Goal: Task Accomplishment & Management: Manage account settings

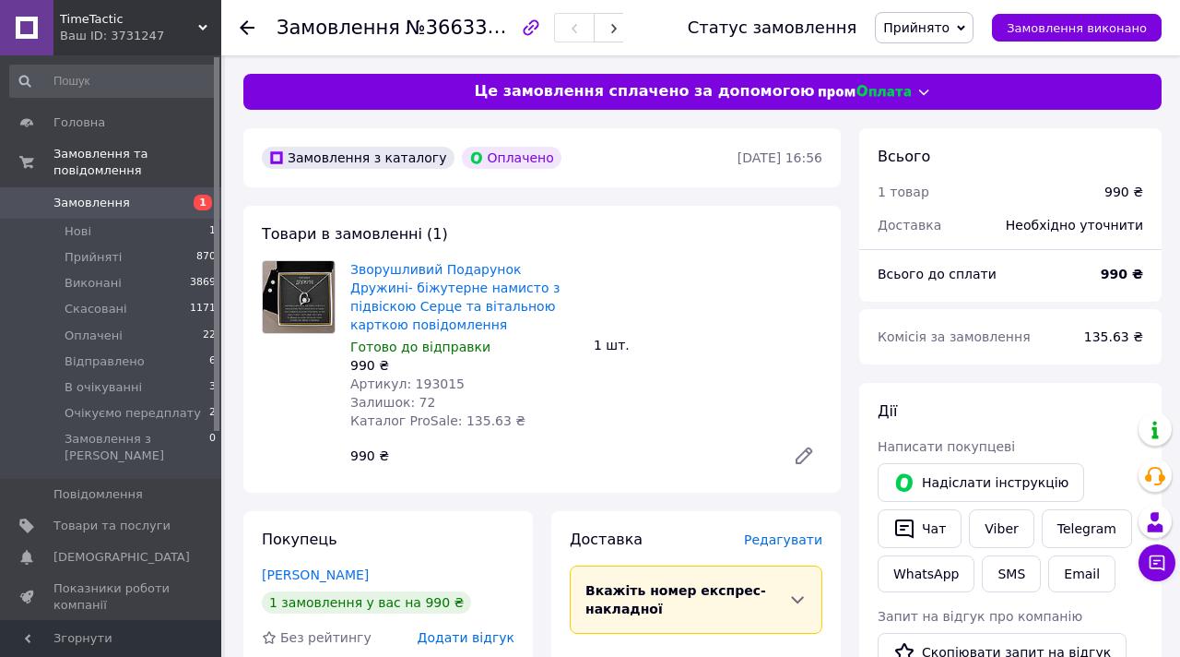
scroll to position [29, 0]
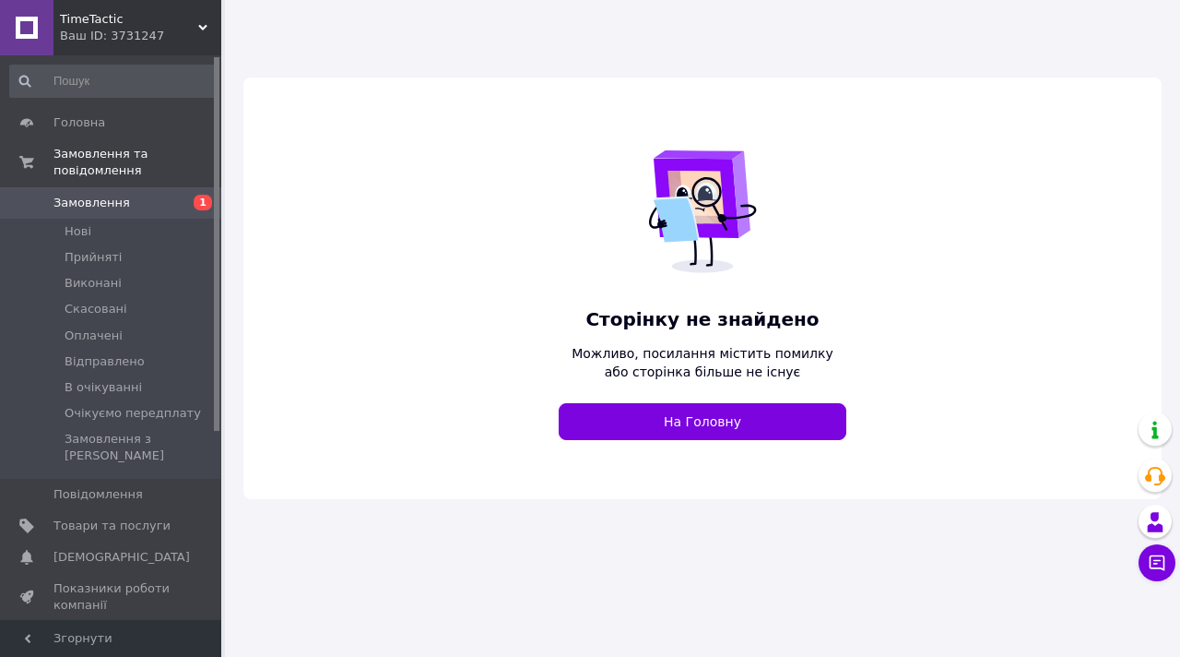
click at [140, 32] on div "Ваш ID: 3731247" at bounding box center [140, 36] width 161 height 17
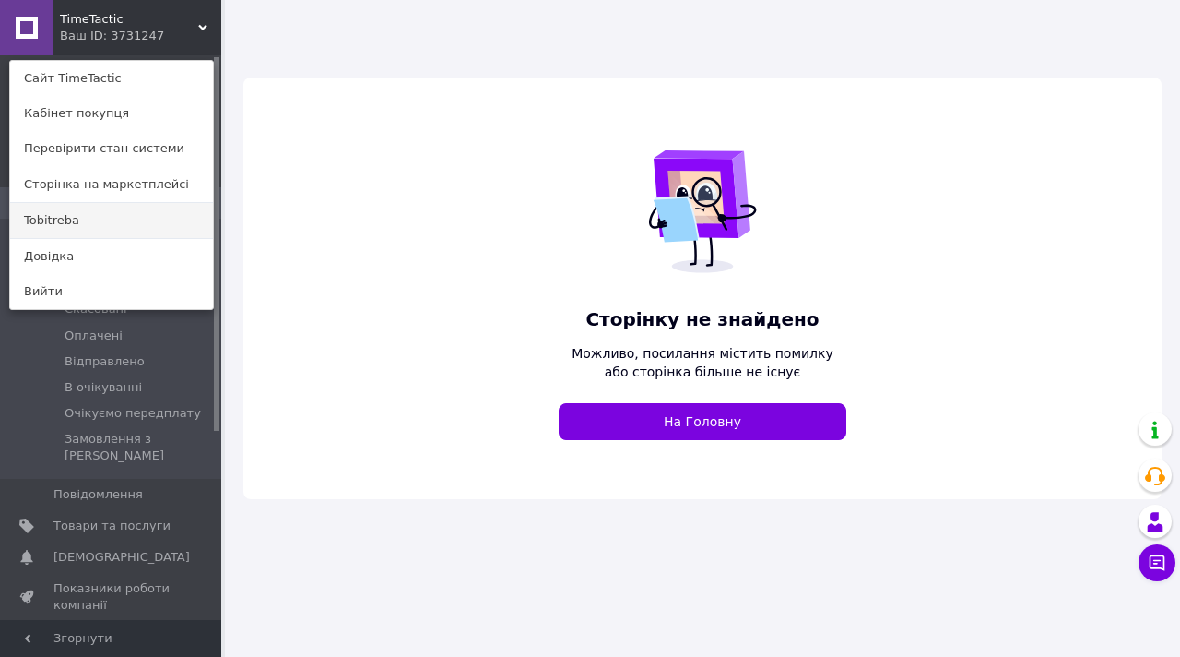
click at [89, 214] on link "Tobitreba" at bounding box center [111, 220] width 203 height 35
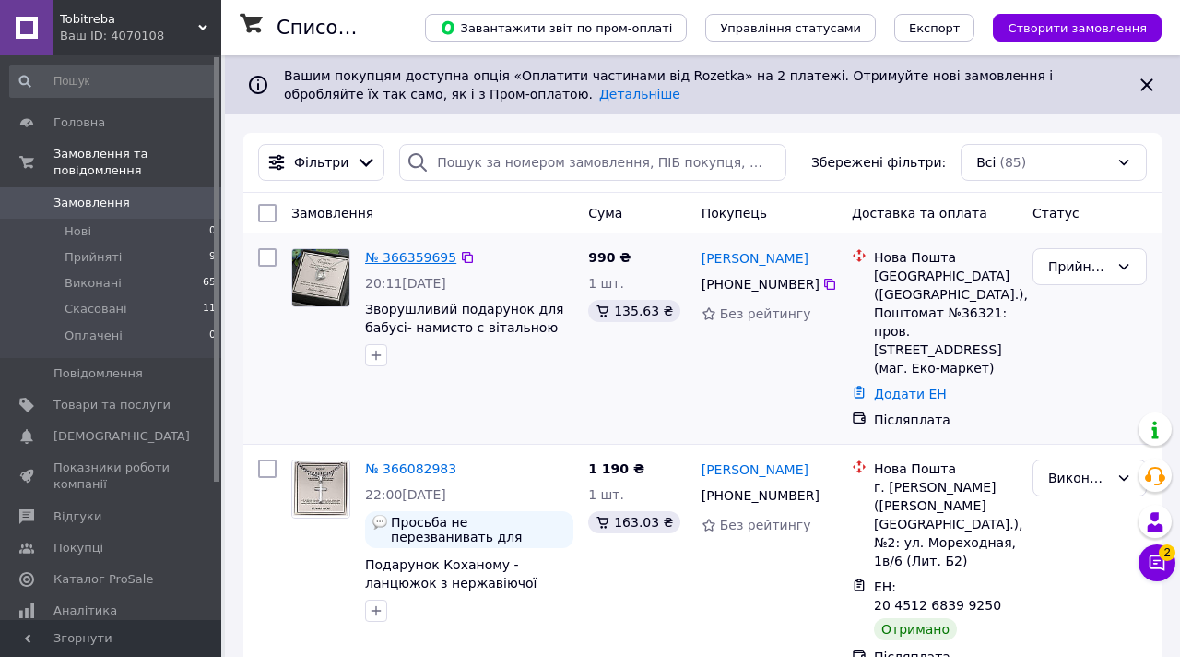
click at [435, 254] on link "№ 366359695" at bounding box center [410, 257] width 91 height 15
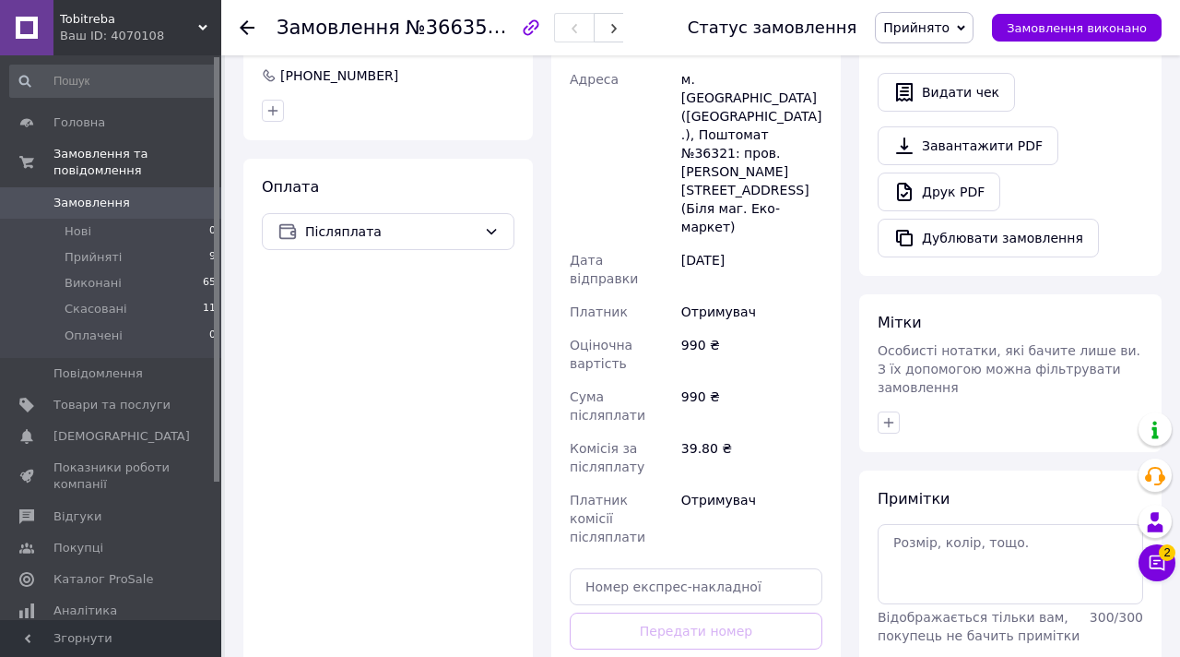
scroll to position [628, 0]
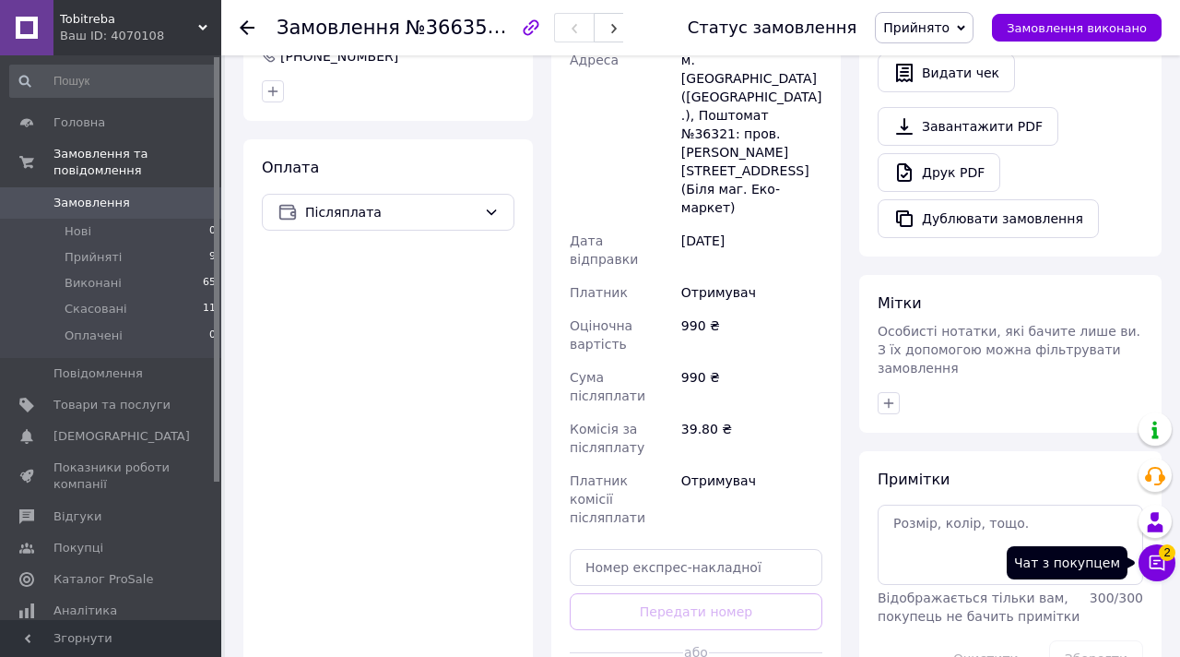
click at [1154, 573] on button "Чат з покупцем 2" at bounding box center [1157, 562] width 37 height 37
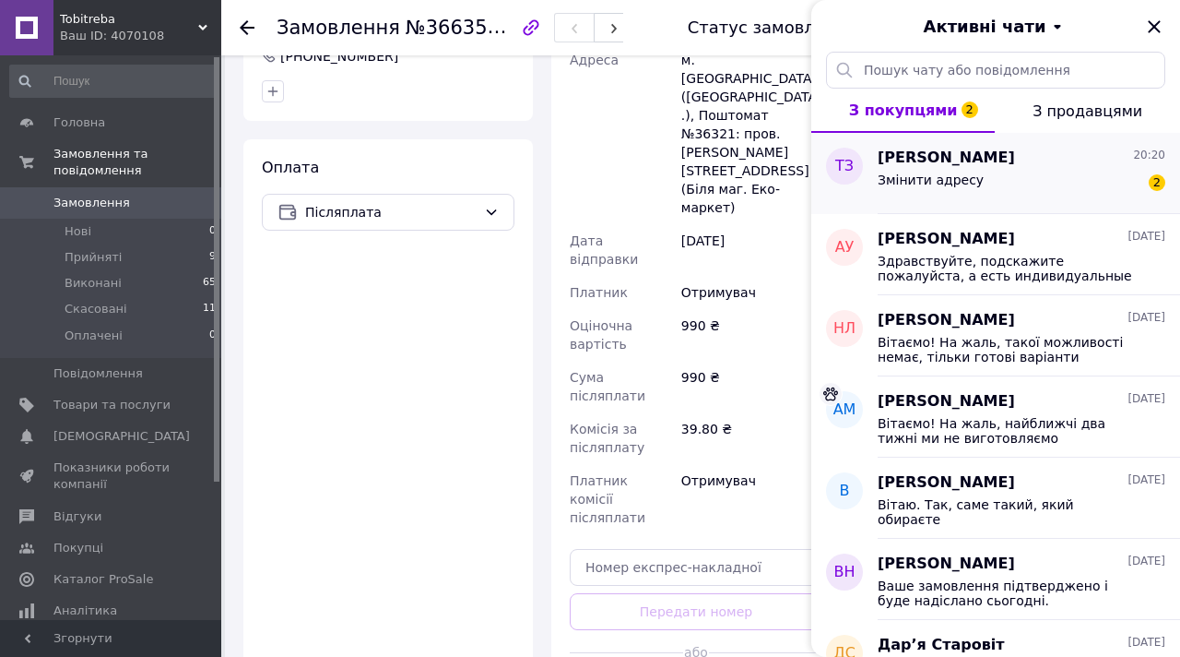
click at [1028, 183] on div "Змінити адресу 2" at bounding box center [1022, 184] width 288 height 30
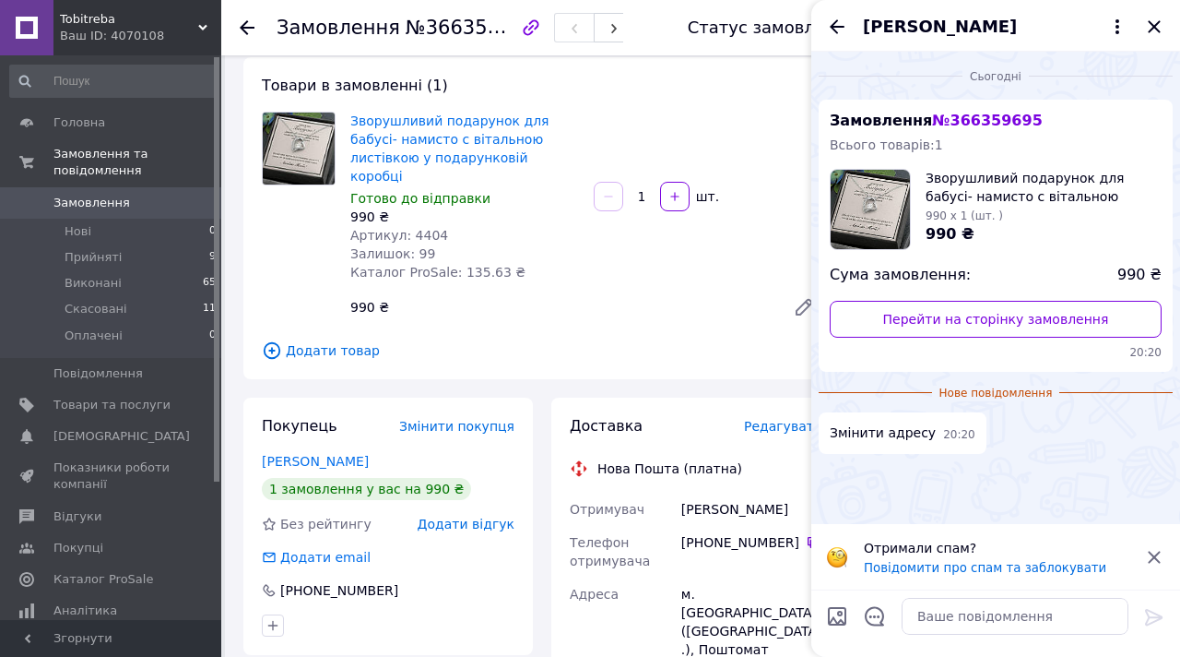
scroll to position [0, 0]
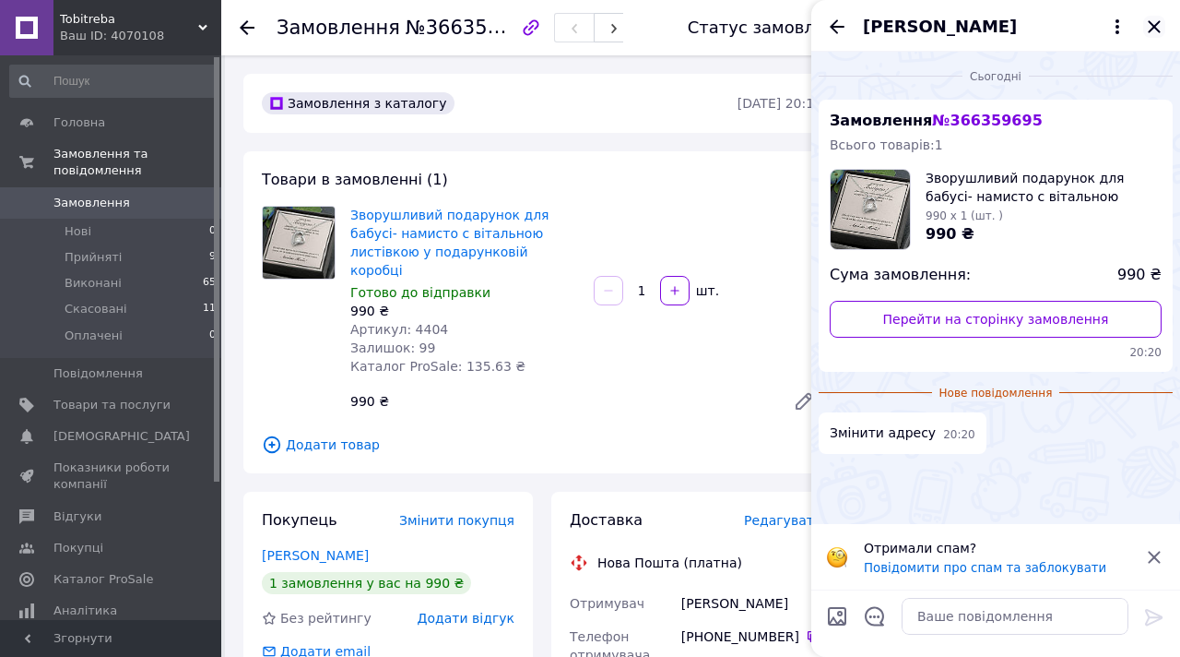
click at [1153, 32] on icon "Закрити" at bounding box center [1154, 27] width 22 height 22
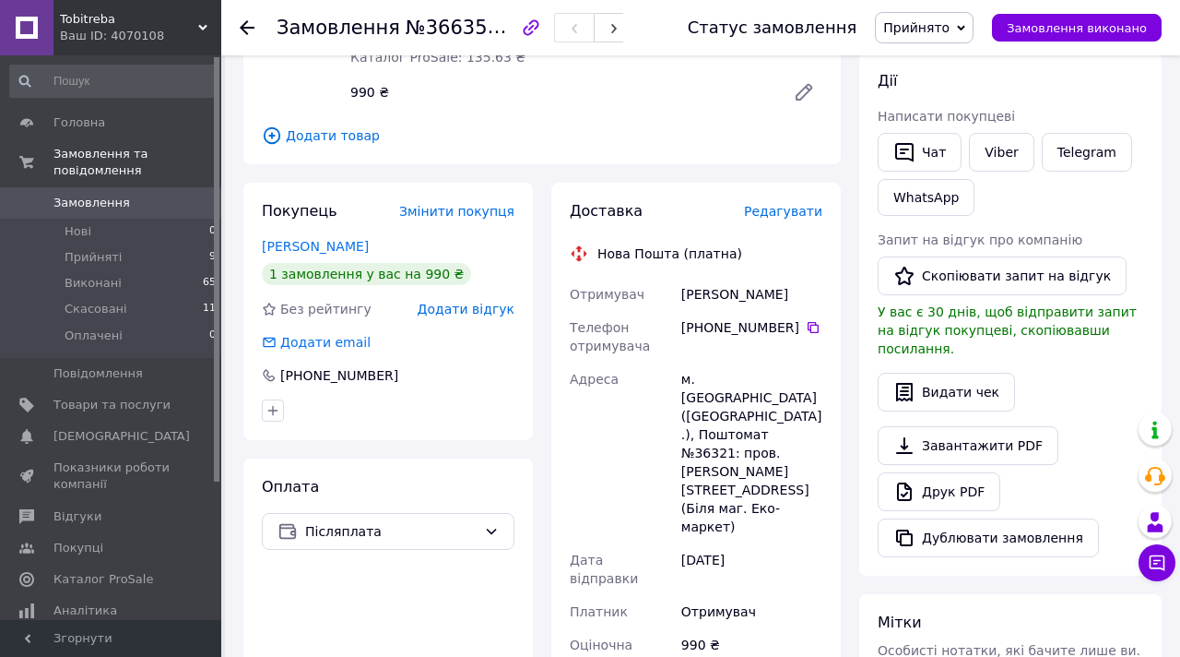
scroll to position [315, 0]
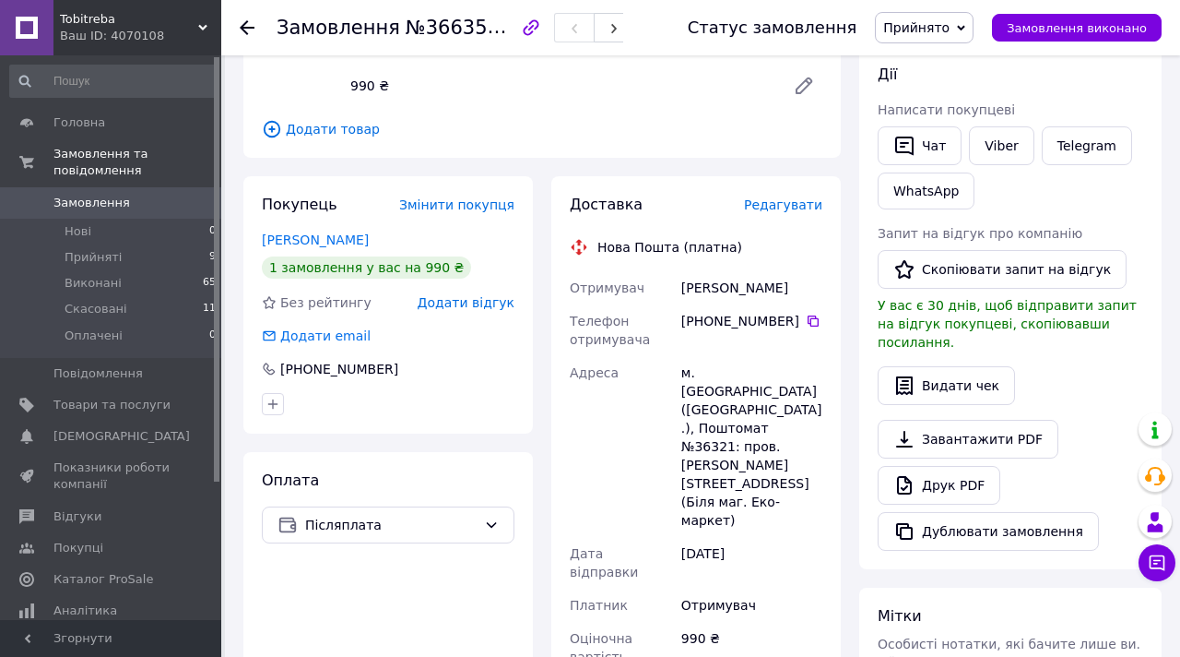
click at [792, 197] on span "Редагувати" at bounding box center [783, 204] width 78 height 15
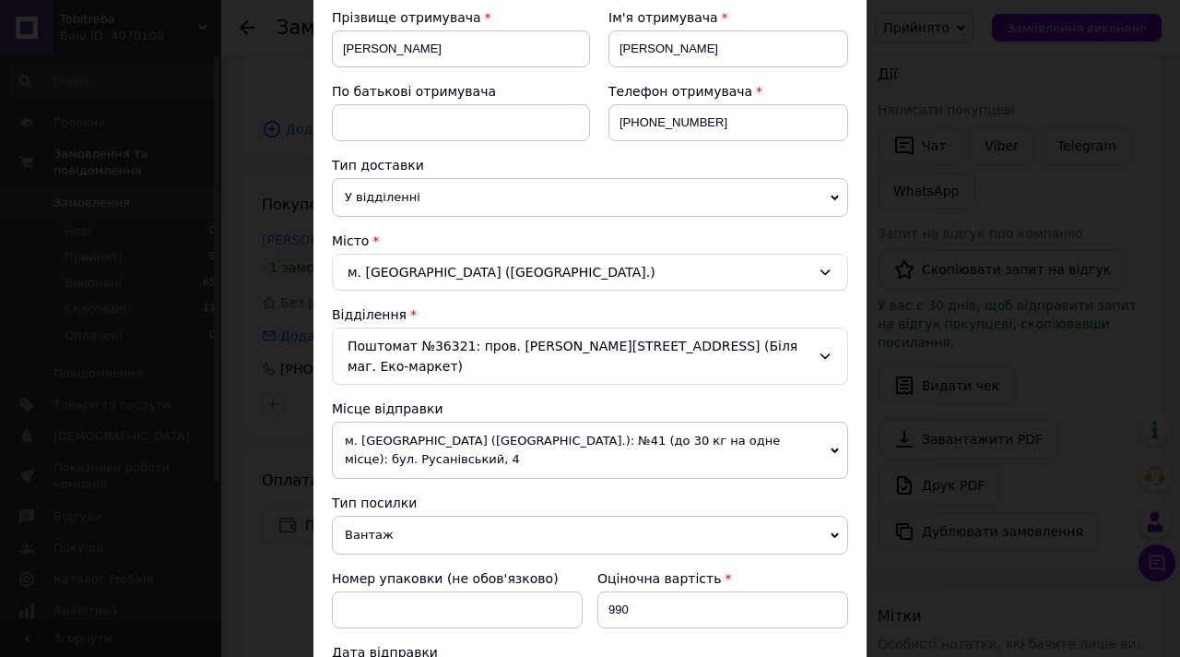
scroll to position [287, 0]
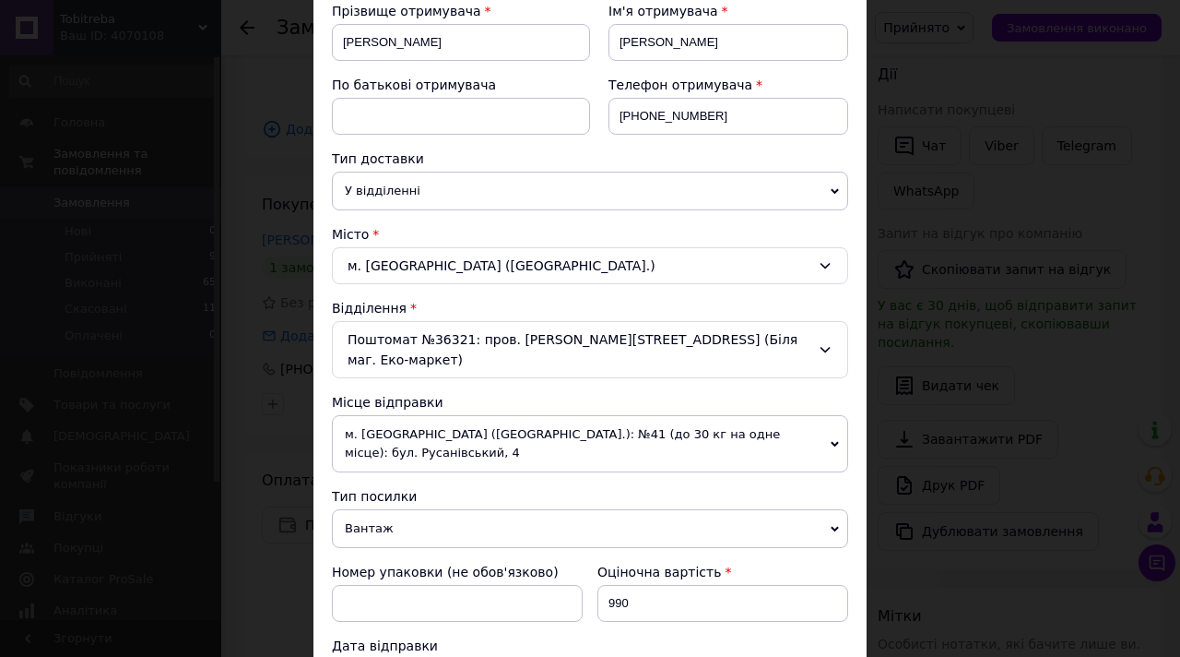
click at [672, 266] on div "м. [GEOGRAPHIC_DATA] ([GEOGRAPHIC_DATA].)" at bounding box center [590, 265] width 516 height 37
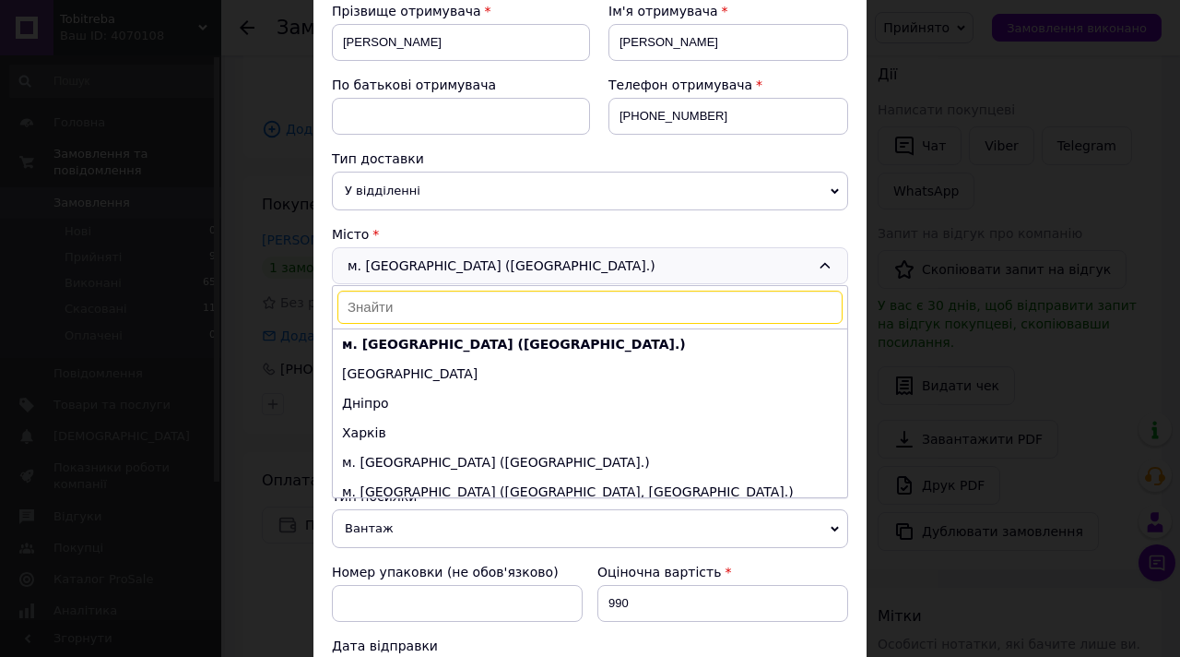
click at [609, 306] on input at bounding box center [589, 306] width 505 height 33
type input "омельник"
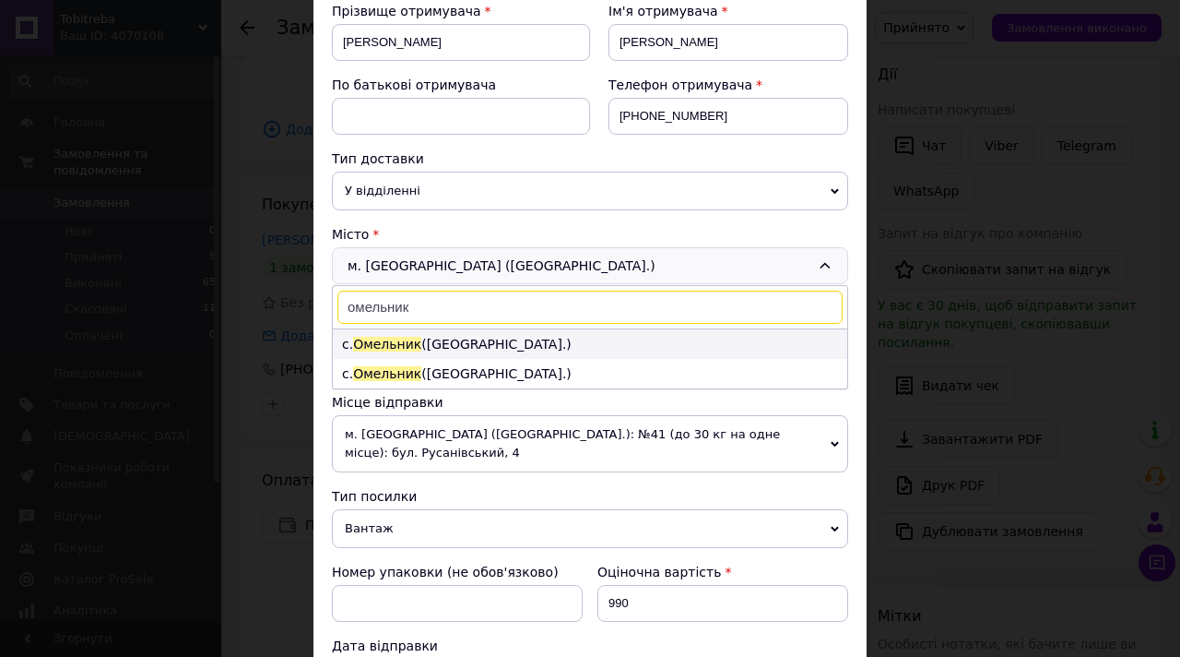
click at [571, 345] on li "с. [GEOGRAPHIC_DATA] ([GEOGRAPHIC_DATA].)" at bounding box center [590, 344] width 515 height 30
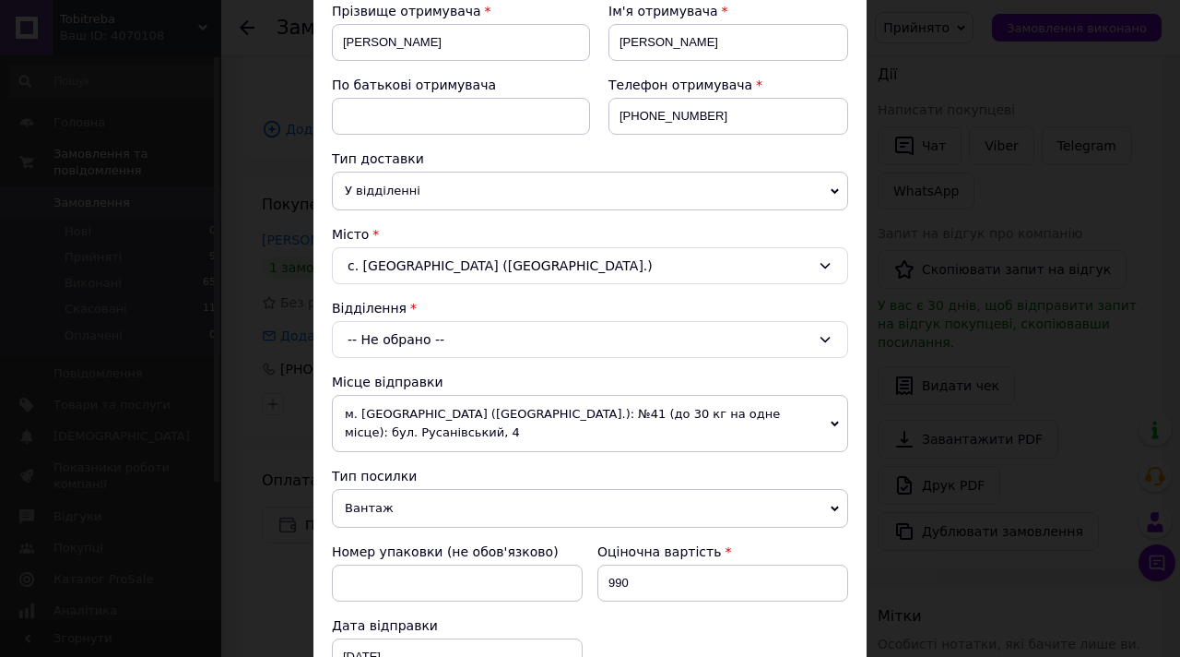
click at [571, 342] on div "-- Не обрано --" at bounding box center [590, 339] width 516 height 37
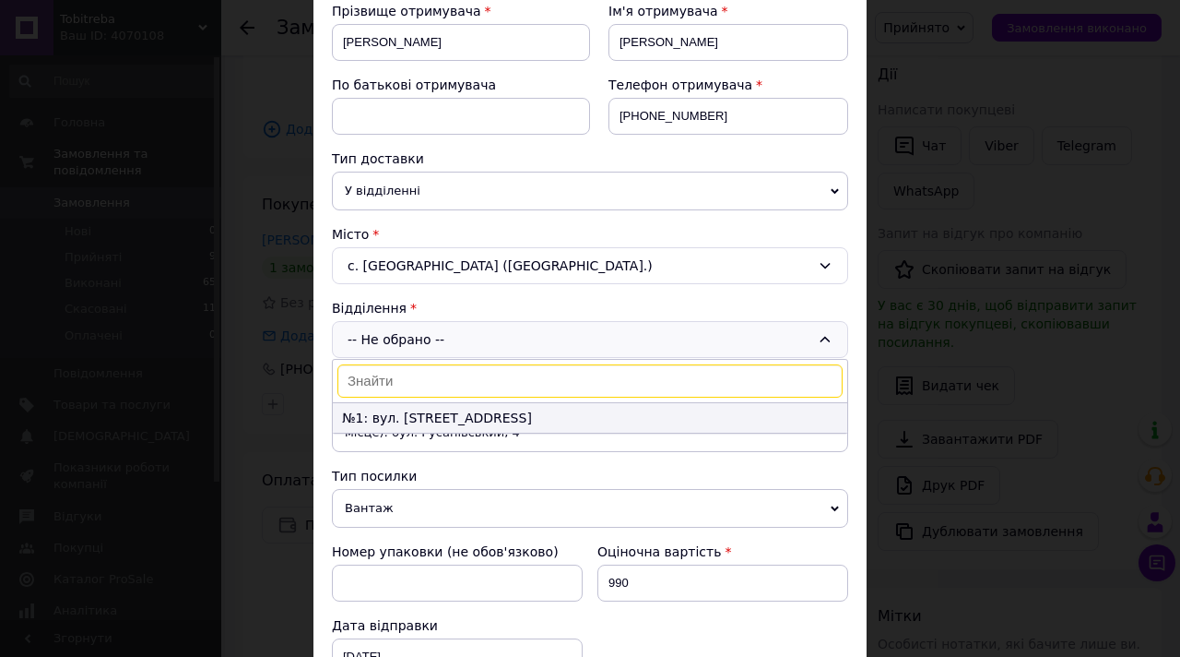
click at [556, 413] on li "№1: вул. [STREET_ADDRESS]" at bounding box center [590, 418] width 515 height 30
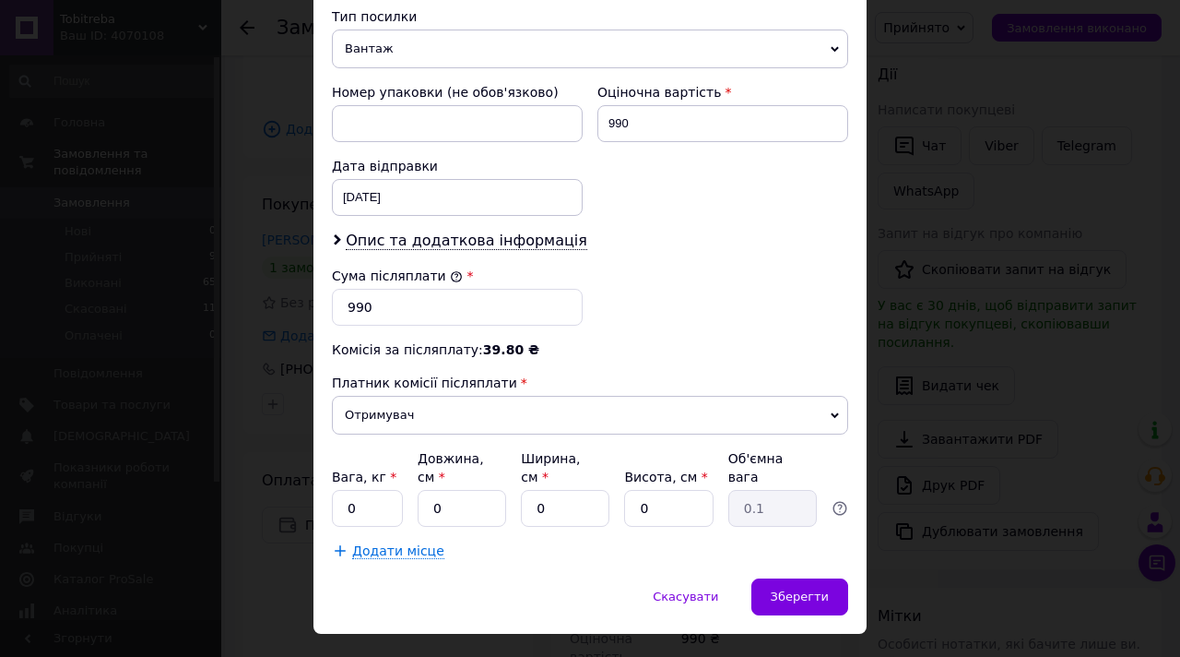
scroll to position [769, 0]
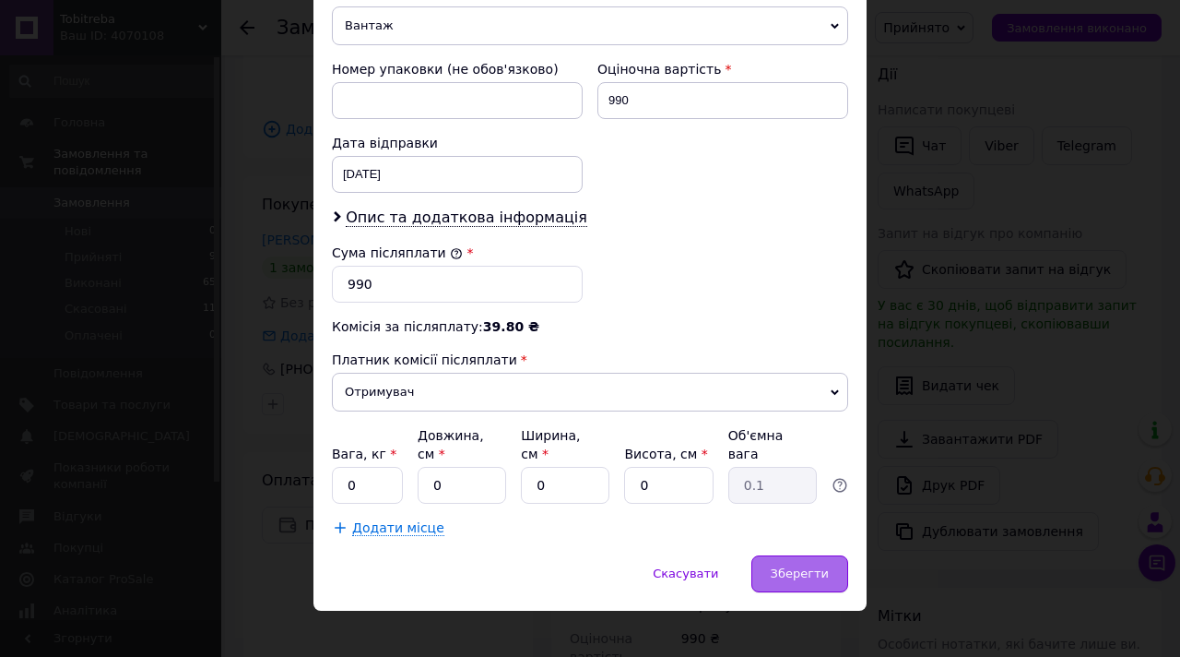
click at [783, 555] on div "Зберегти" at bounding box center [799, 573] width 97 height 37
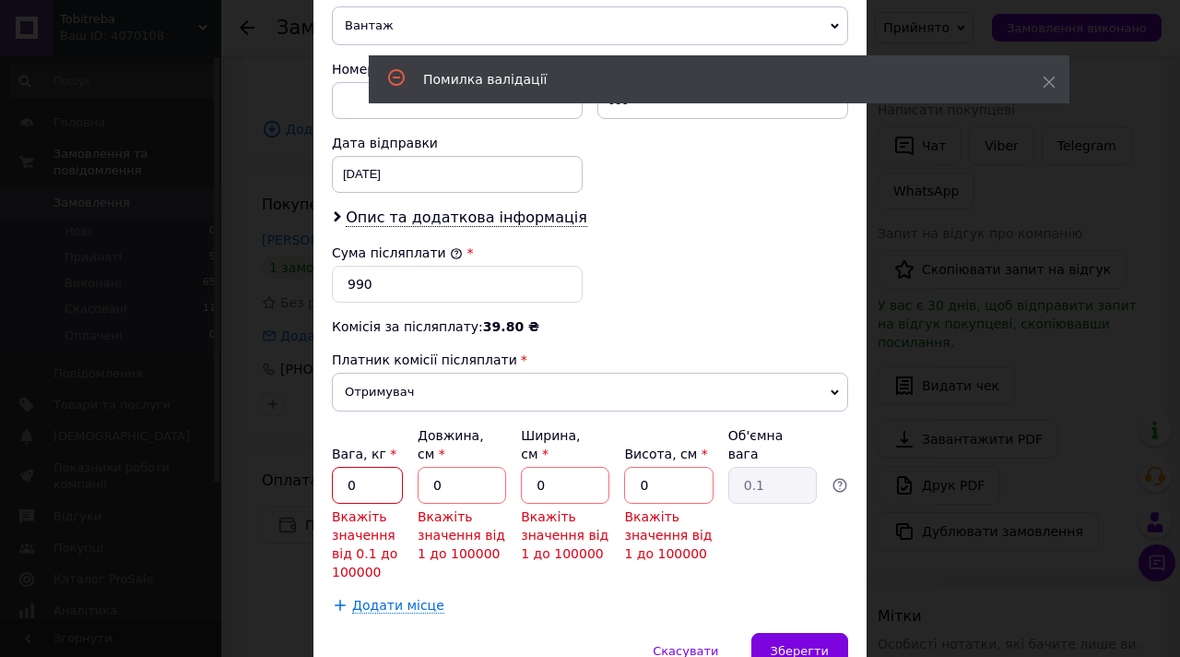
click at [385, 467] on input "0" at bounding box center [367, 485] width 71 height 37
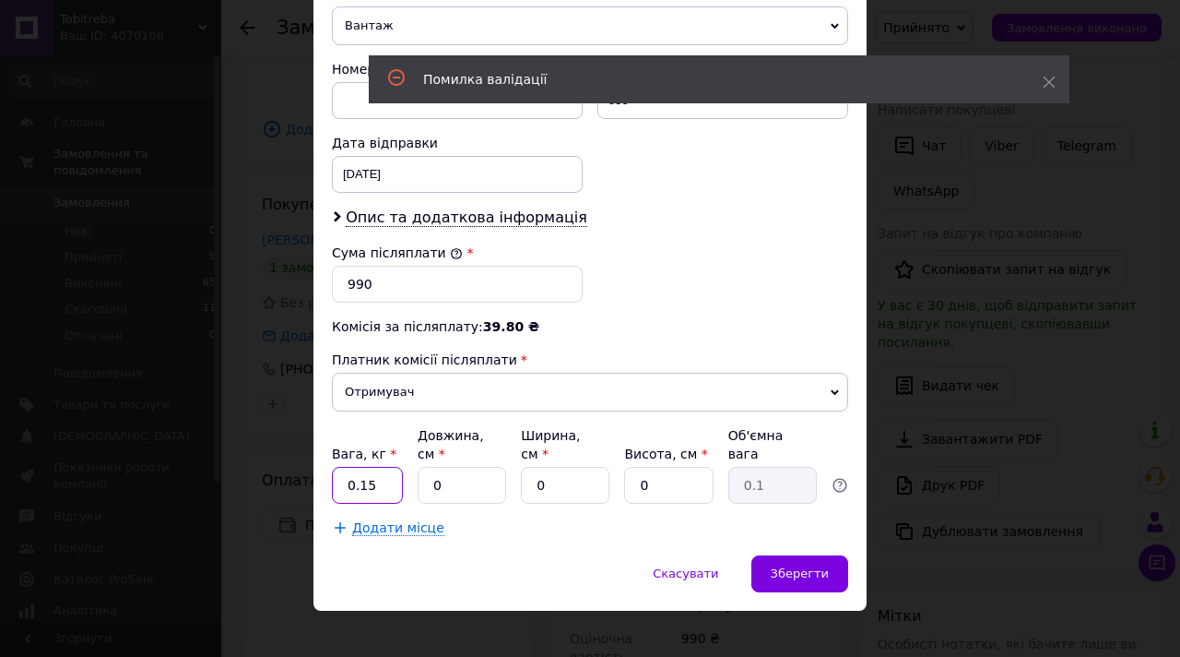
type input "0.15"
click at [445, 467] on input "0" at bounding box center [462, 485] width 89 height 37
type input "9"
type input "0.1"
type input "9"
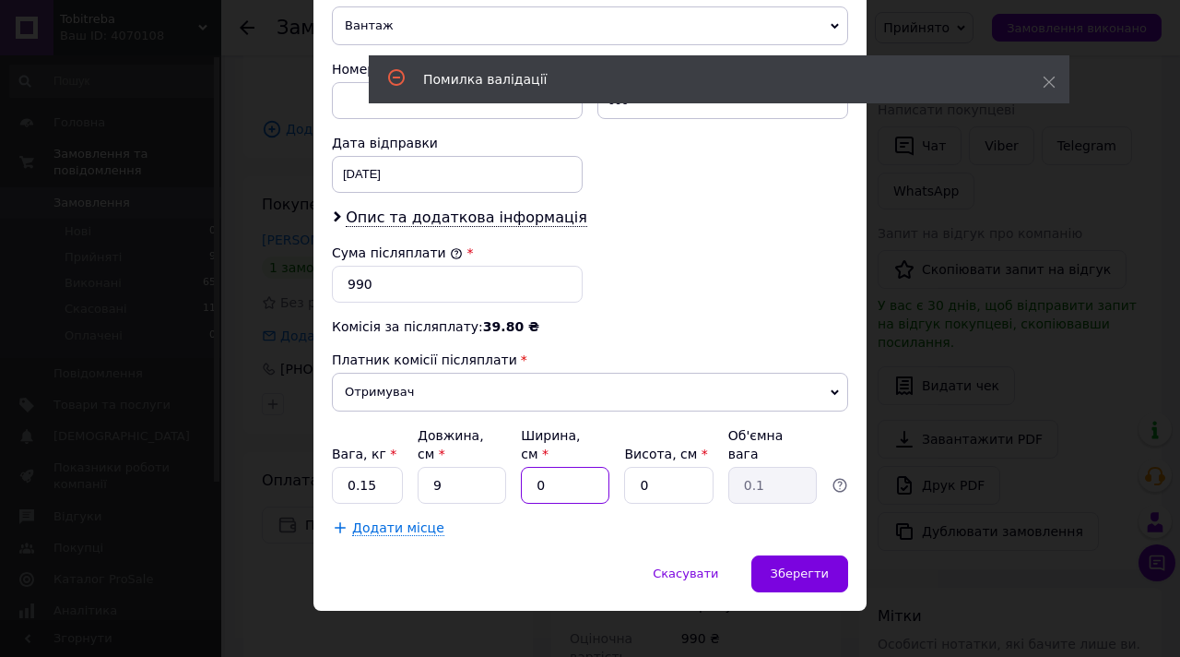
click at [538, 467] on input "0" at bounding box center [565, 485] width 89 height 37
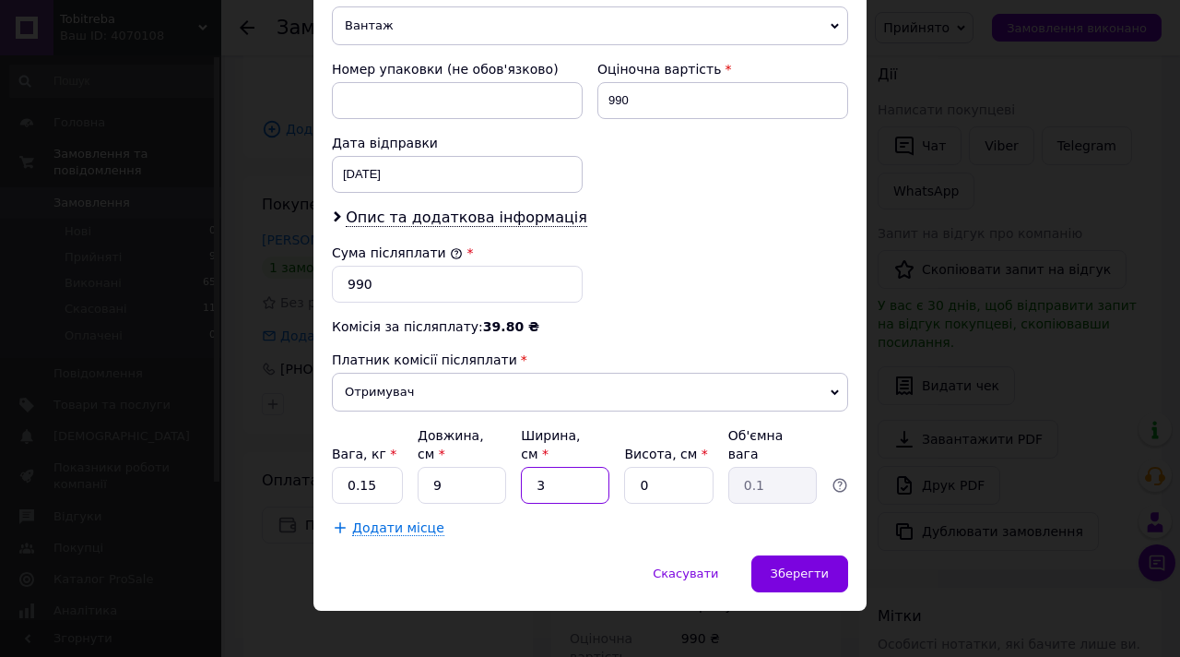
type input "3"
click at [638, 467] on input "0" at bounding box center [668, 485] width 89 height 37
click at [650, 467] on input "0" at bounding box center [668, 485] width 89 height 37
type input "9"
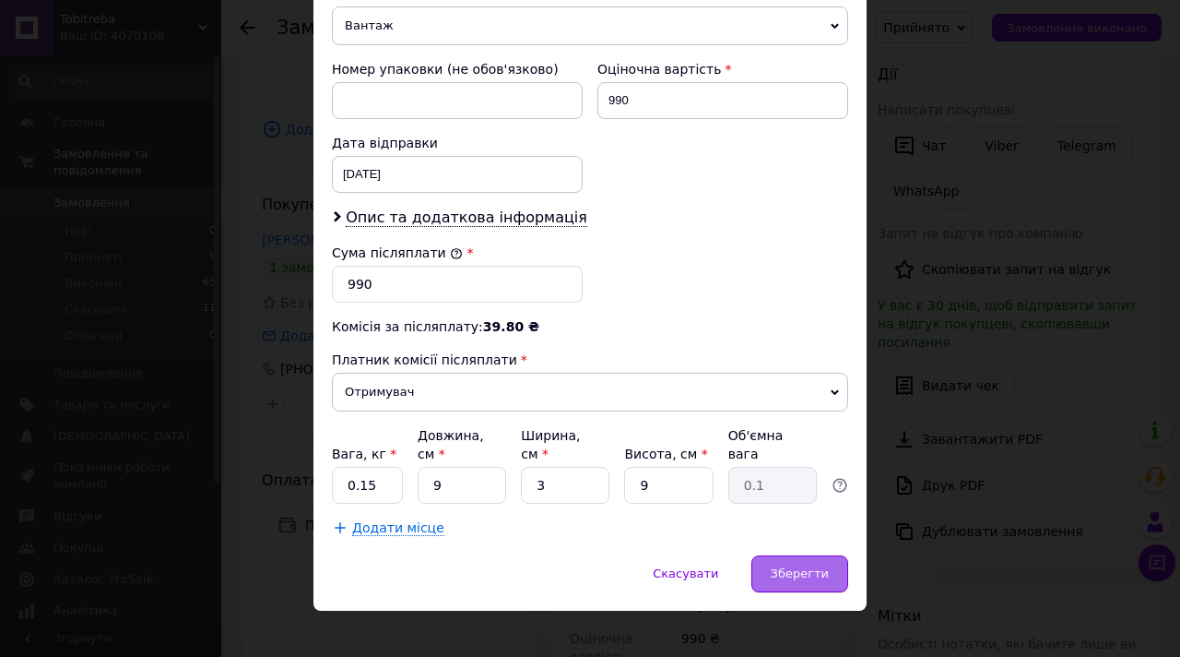
click at [791, 566] on span "Зберегти" at bounding box center [800, 573] width 58 height 14
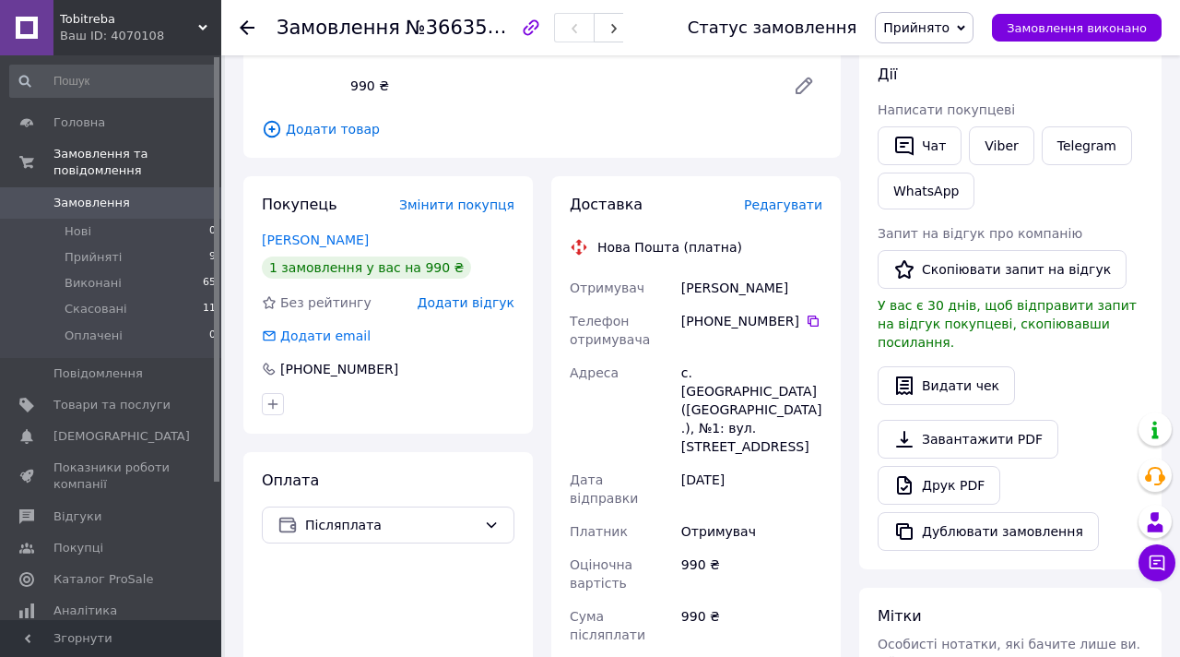
scroll to position [0, 0]
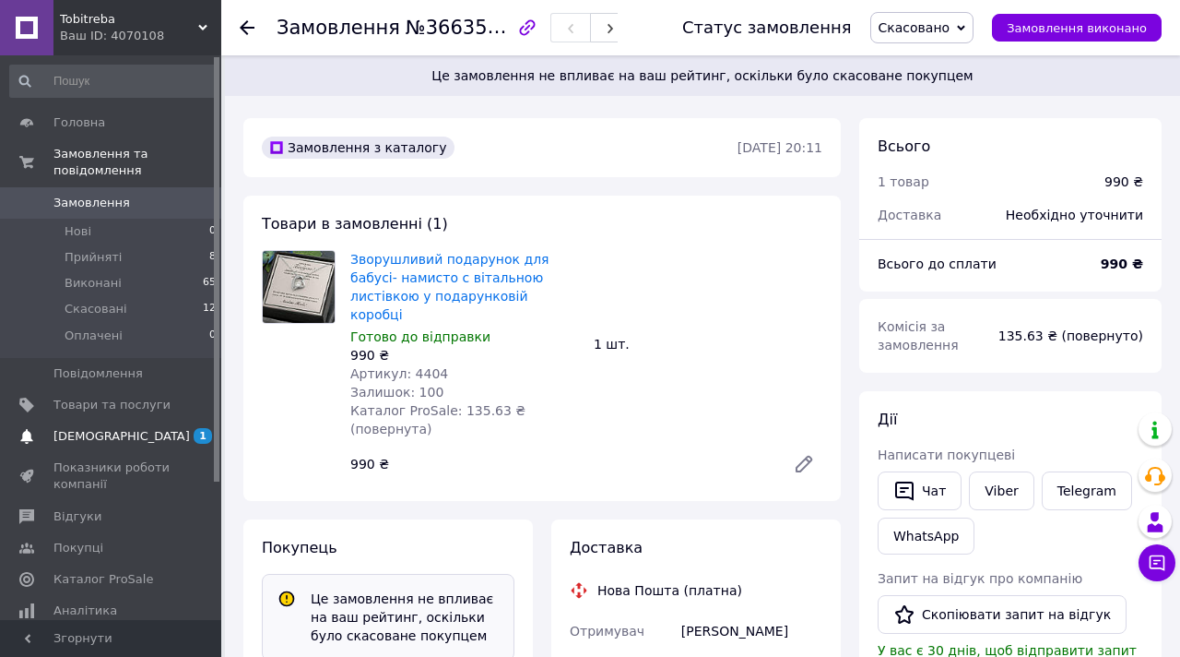
click at [104, 443] on span "[DEMOGRAPHIC_DATA]" at bounding box center [121, 436] width 136 height 17
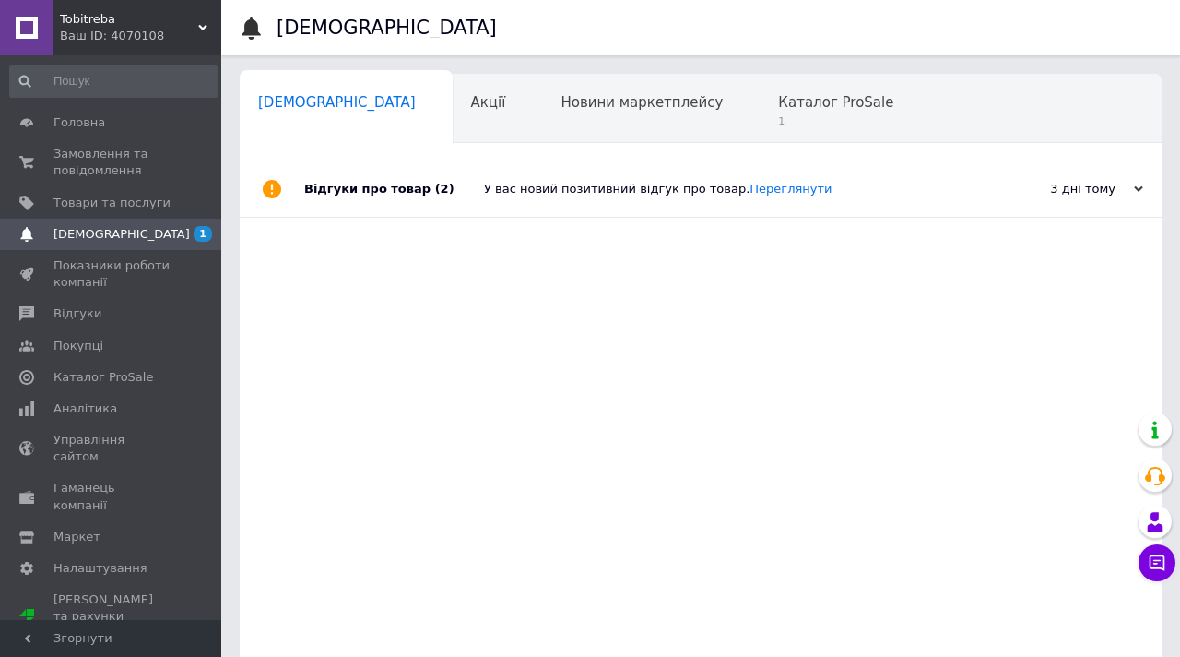
scroll to position [0, 9]
click at [769, 114] on span "1" at bounding box center [826, 121] width 115 height 14
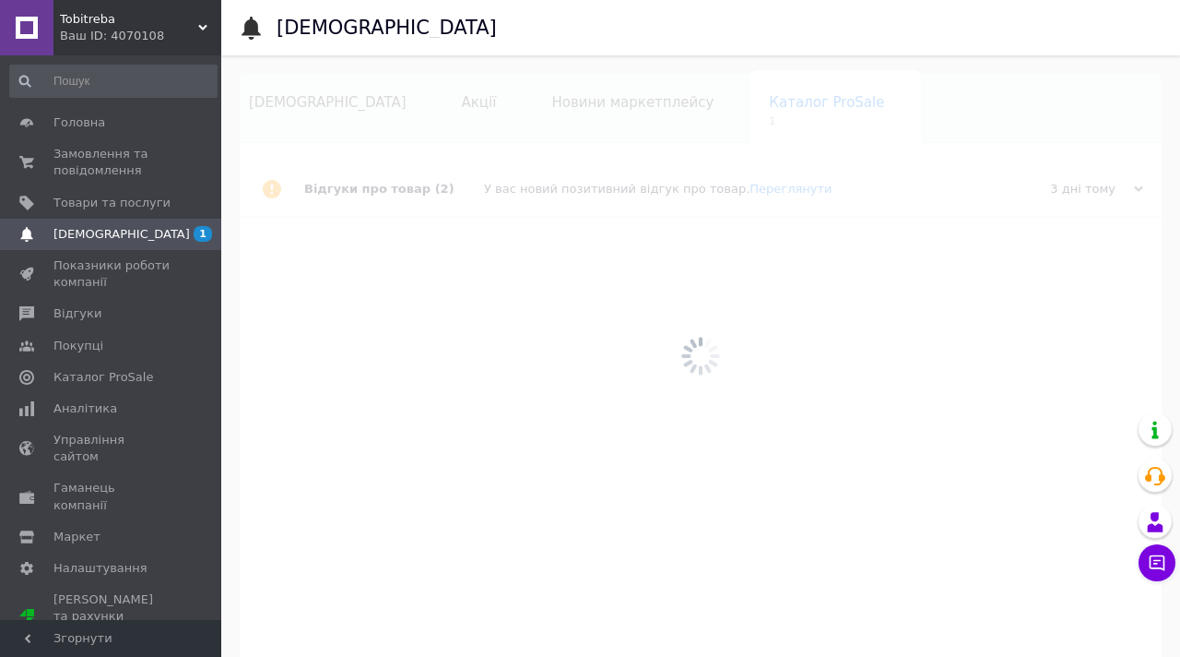
scroll to position [0, 14]
